Goal: Task Accomplishment & Management: Use online tool/utility

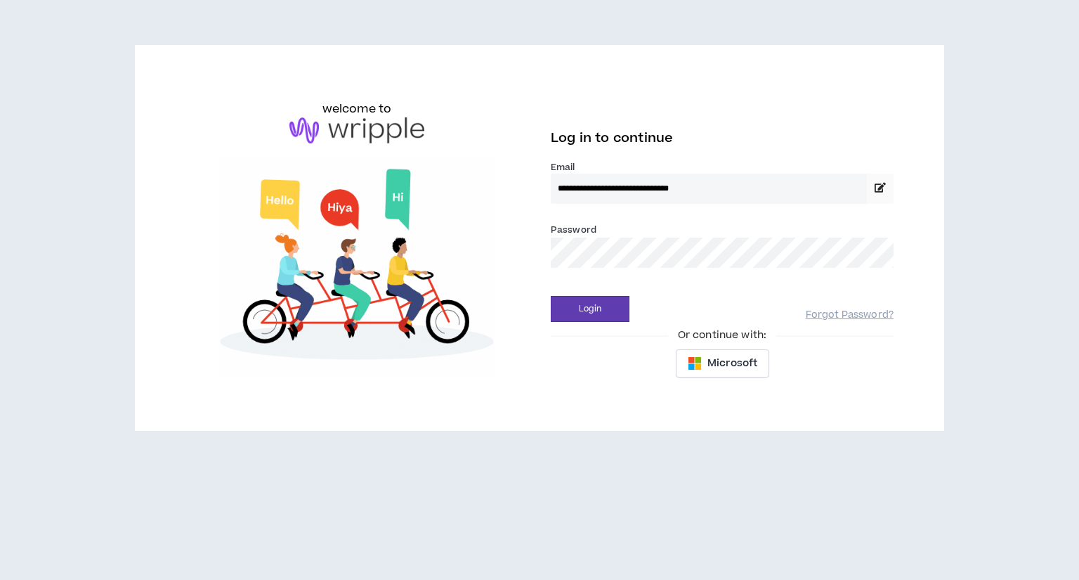
click at [597, 304] on button "Login" at bounding box center [590, 309] width 79 height 26
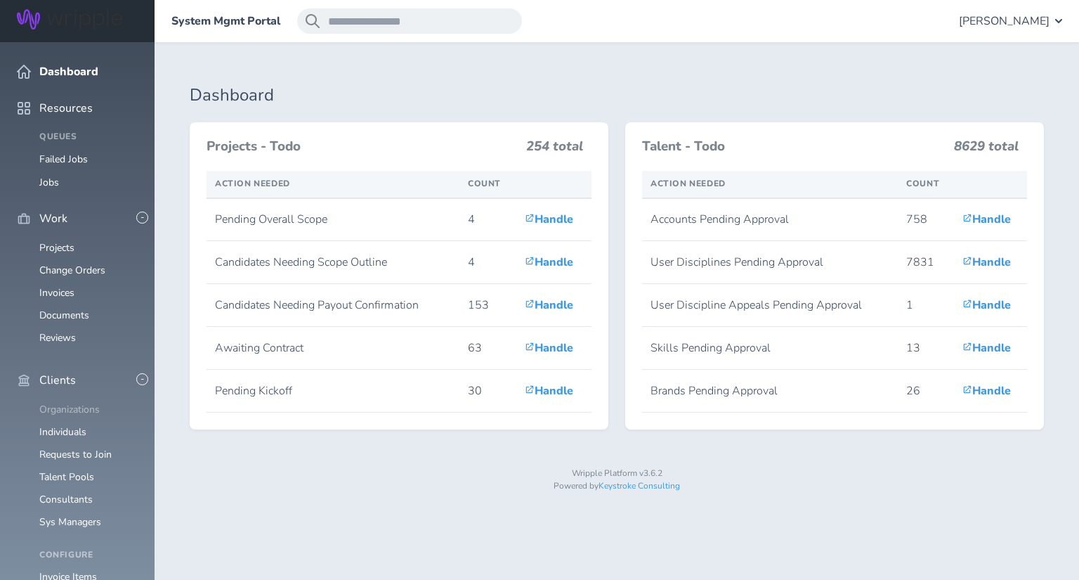
click at [89, 403] on link "Organizations" at bounding box center [69, 409] width 60 height 13
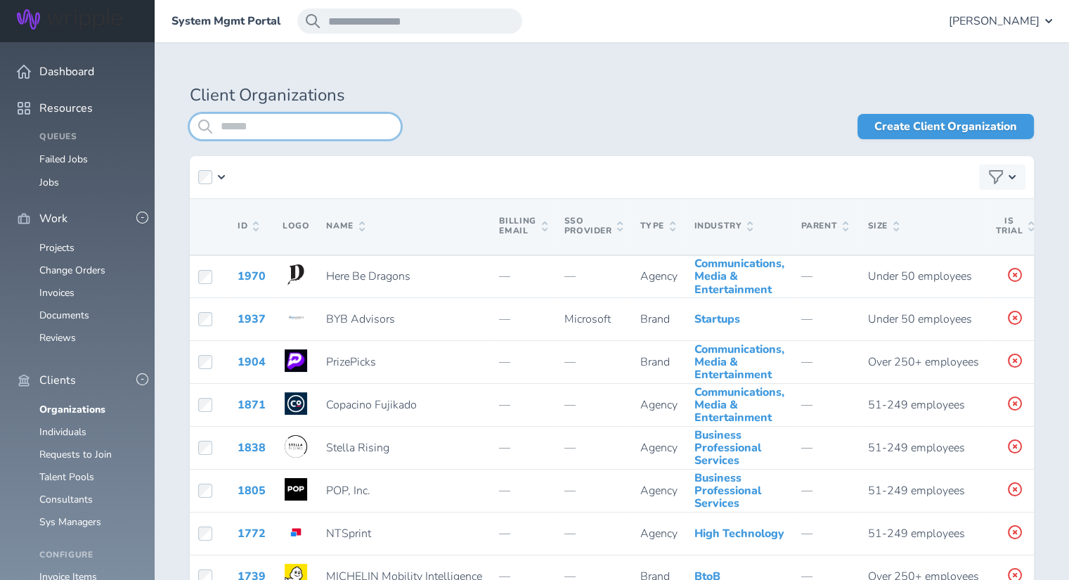
click at [253, 127] on input "search" at bounding box center [295, 126] width 211 height 25
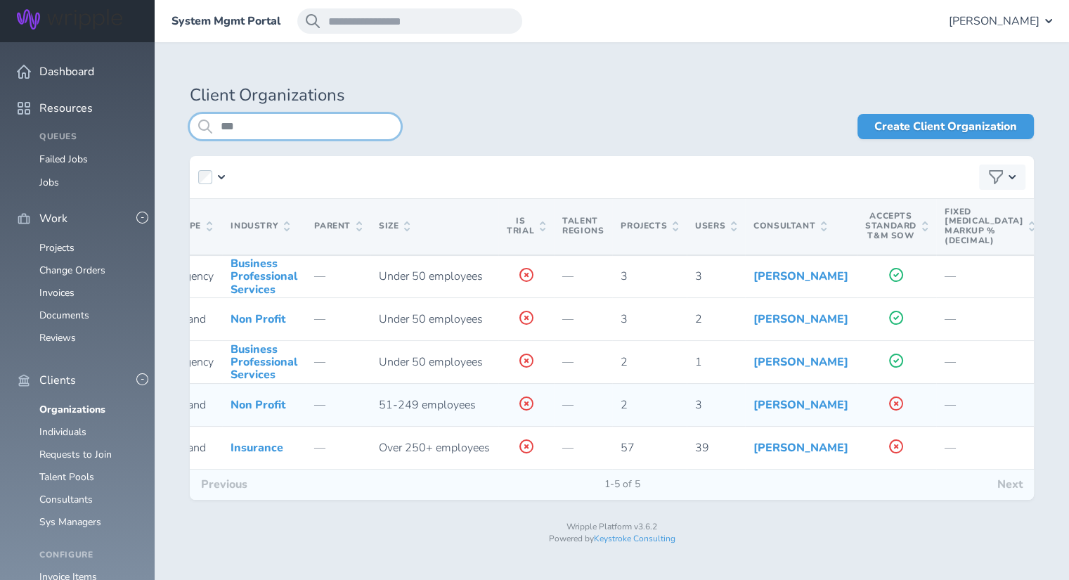
scroll to position [0, 489]
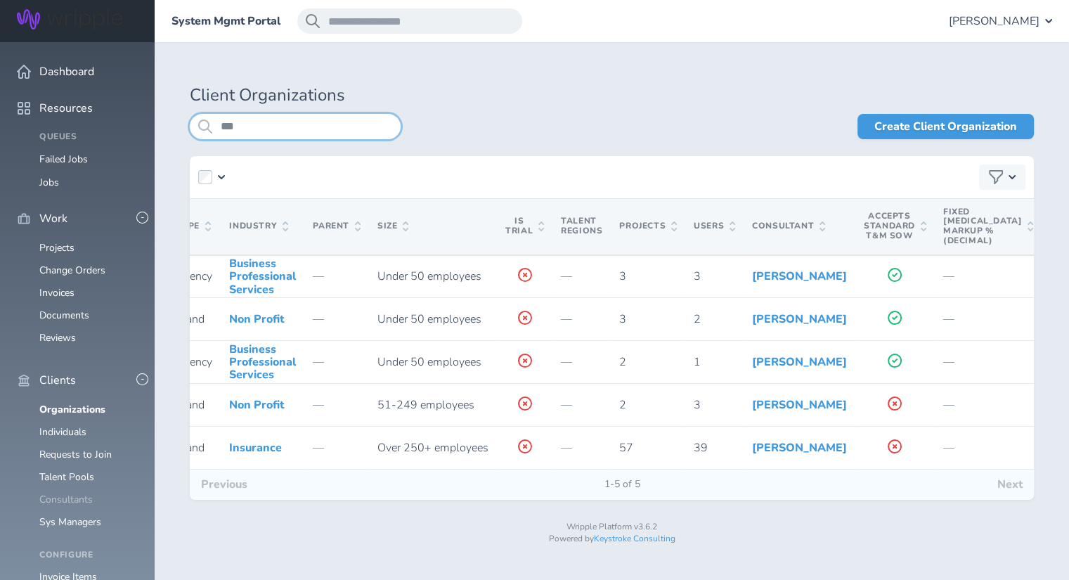
type input "***"
click at [57, 493] on link "Consultants" at bounding box center [65, 499] width 53 height 13
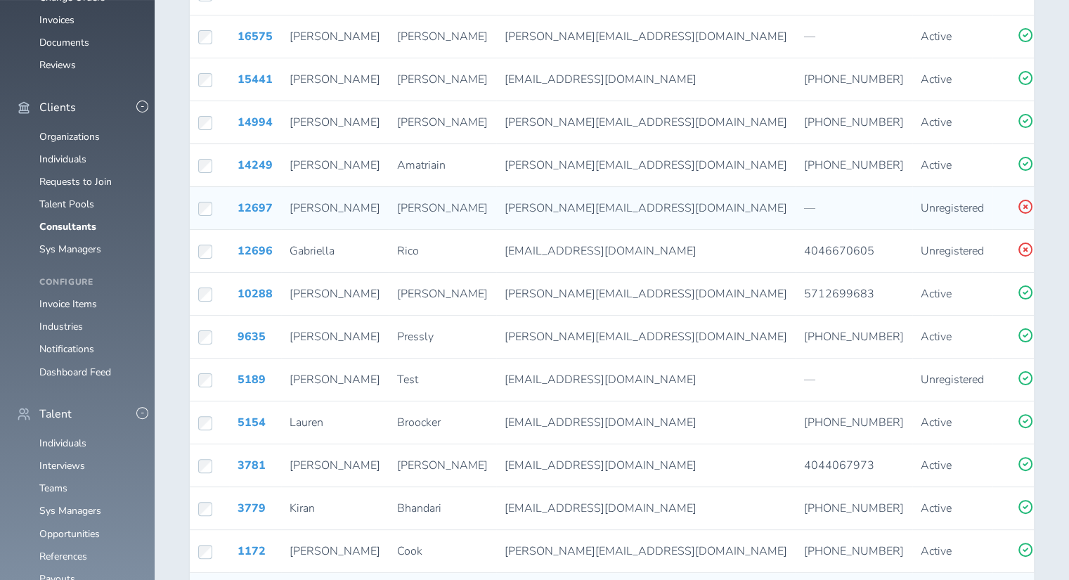
scroll to position [316, 0]
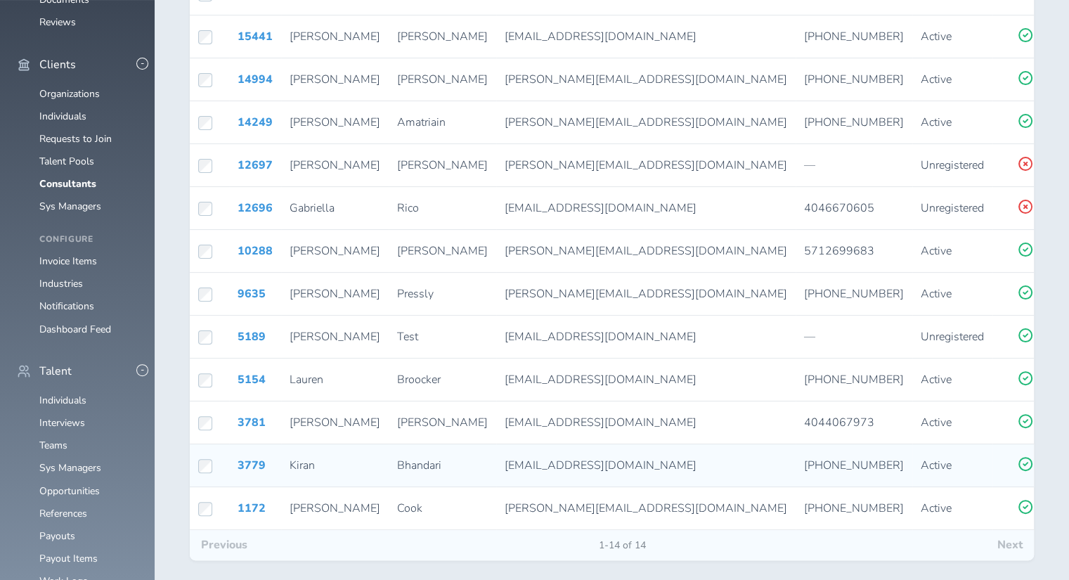
click at [1067, 461] on icon at bounding box center [1074, 463] width 15 height 13
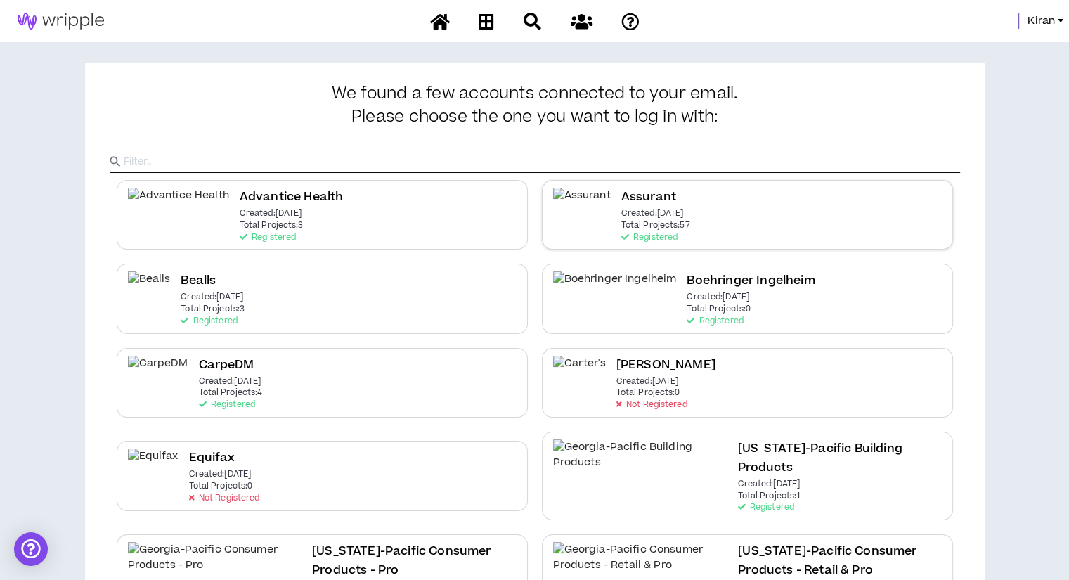
click at [646, 230] on p "Total Projects: 57" at bounding box center [655, 226] width 69 height 10
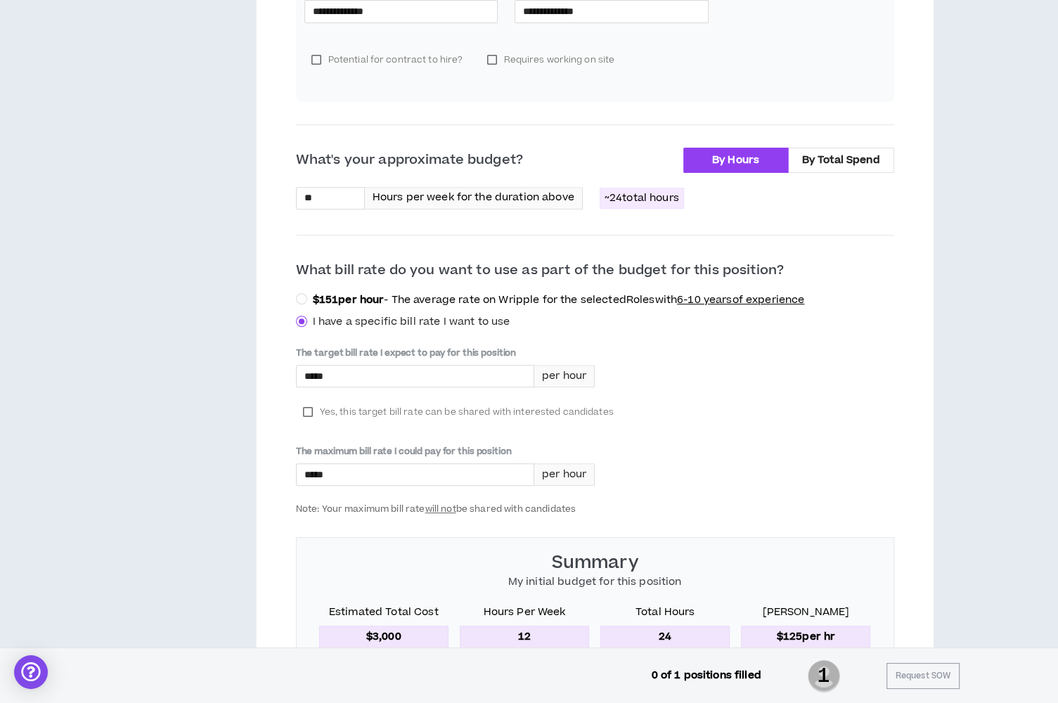
scroll to position [497, 0]
click at [503, 195] on p "Hours per week for the duration above" at bounding box center [473, 197] width 202 height 15
copy div "Hours per week for the duration above"
